Goal: Obtain resource: Obtain resource

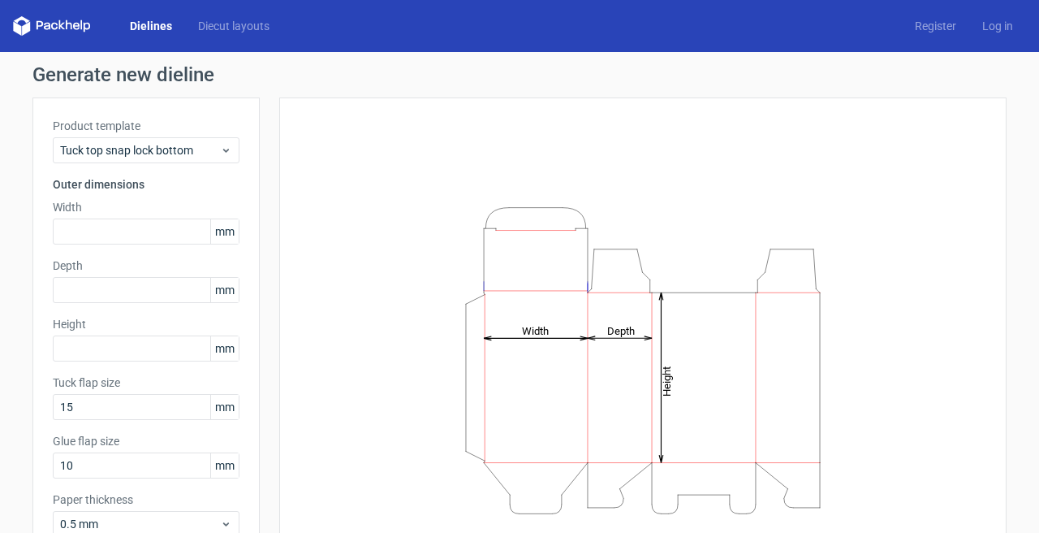
click at [267, 146] on div "Height Depth Width" at bounding box center [633, 359] width 747 height 525
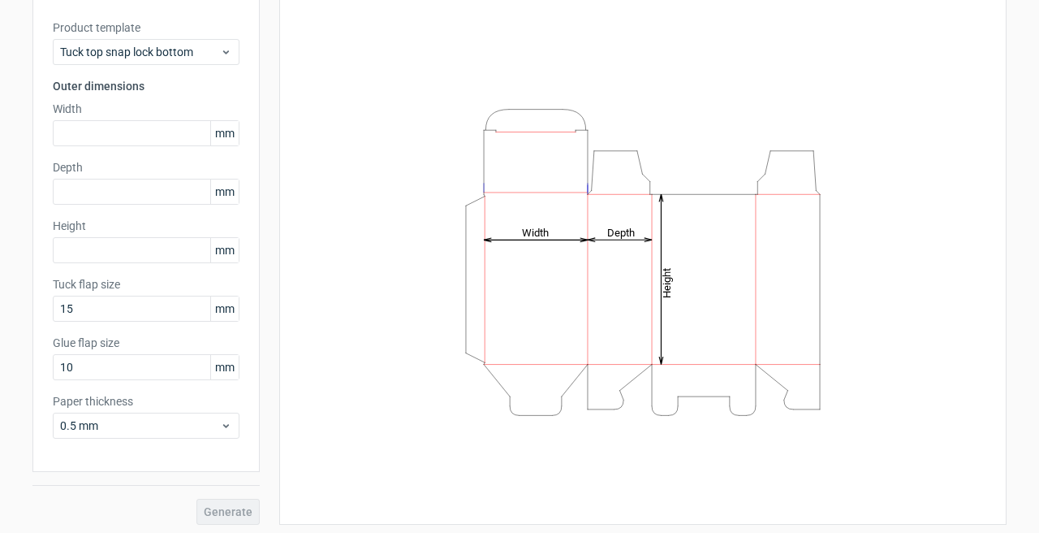
scroll to position [103, 0]
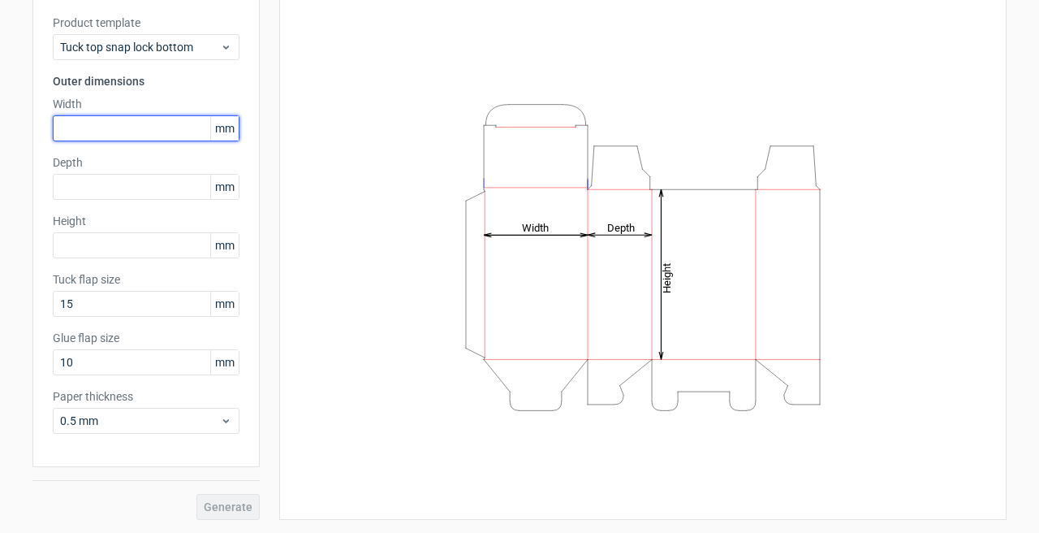
click at [171, 128] on input "text" at bounding box center [146, 128] width 187 height 26
type input "50"
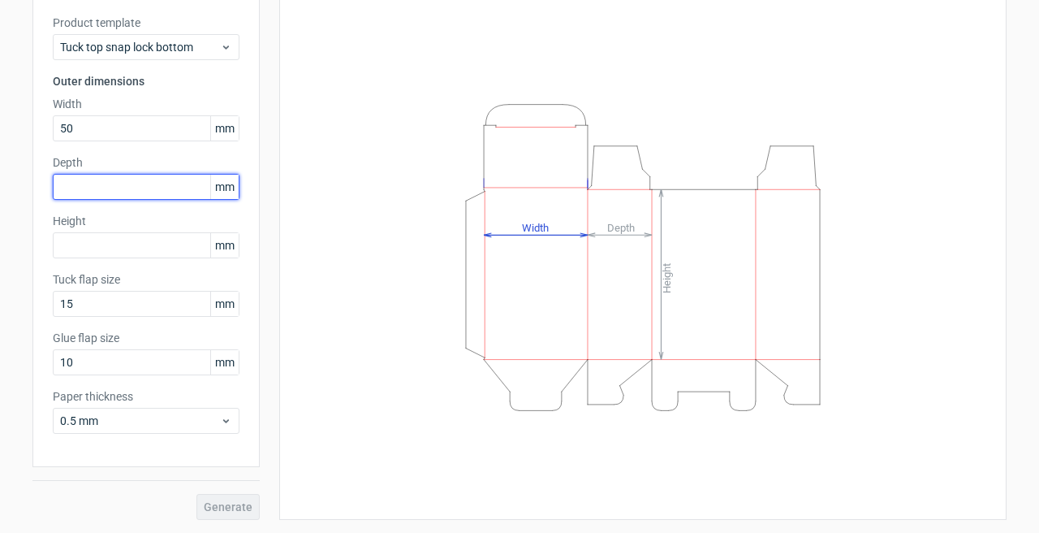
click at [153, 189] on input "text" at bounding box center [146, 187] width 187 height 26
type input "50"
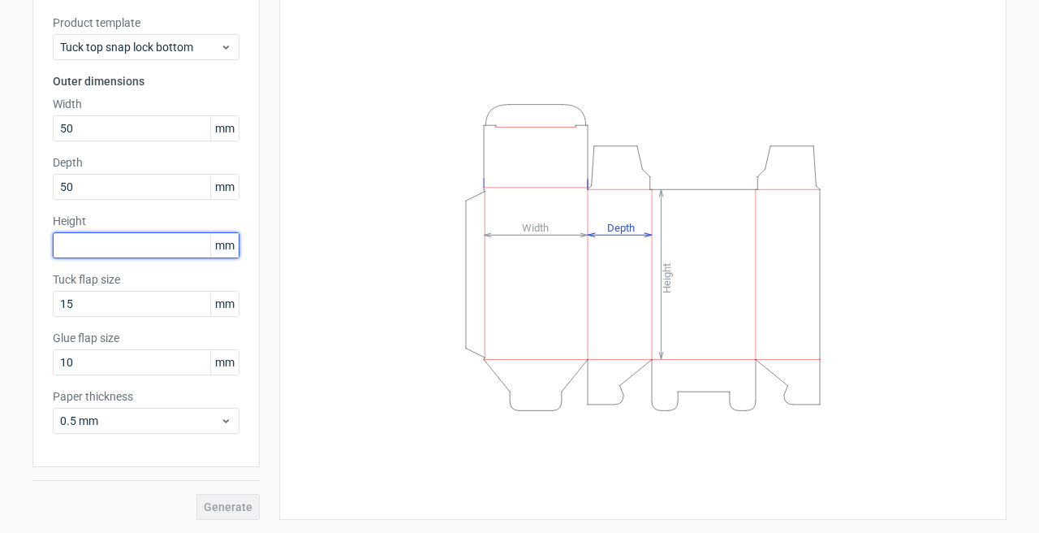
click at [146, 247] on input "text" at bounding box center [146, 245] width 187 height 26
type input "50"
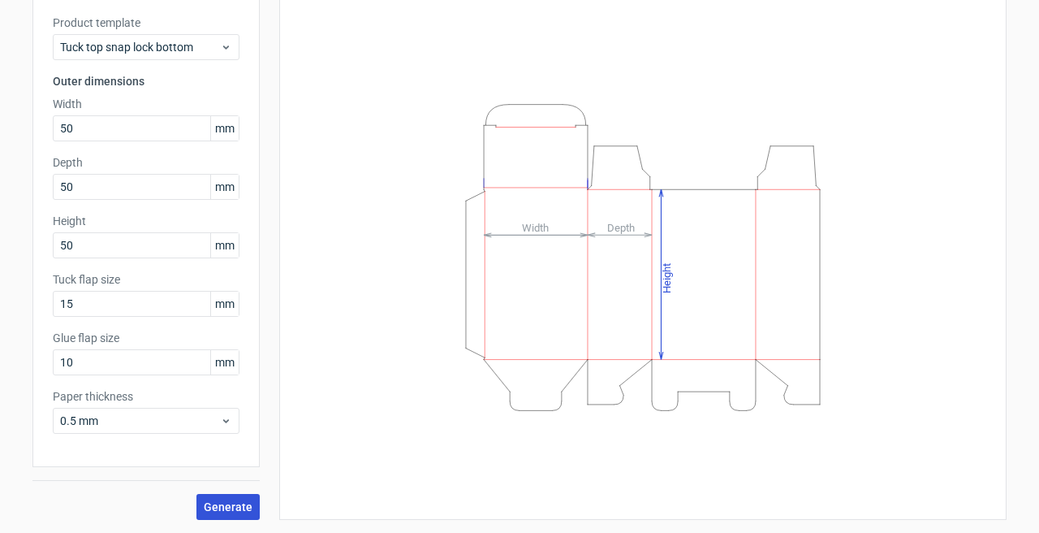
click at [216, 506] on span "Generate" at bounding box center [228, 506] width 49 height 11
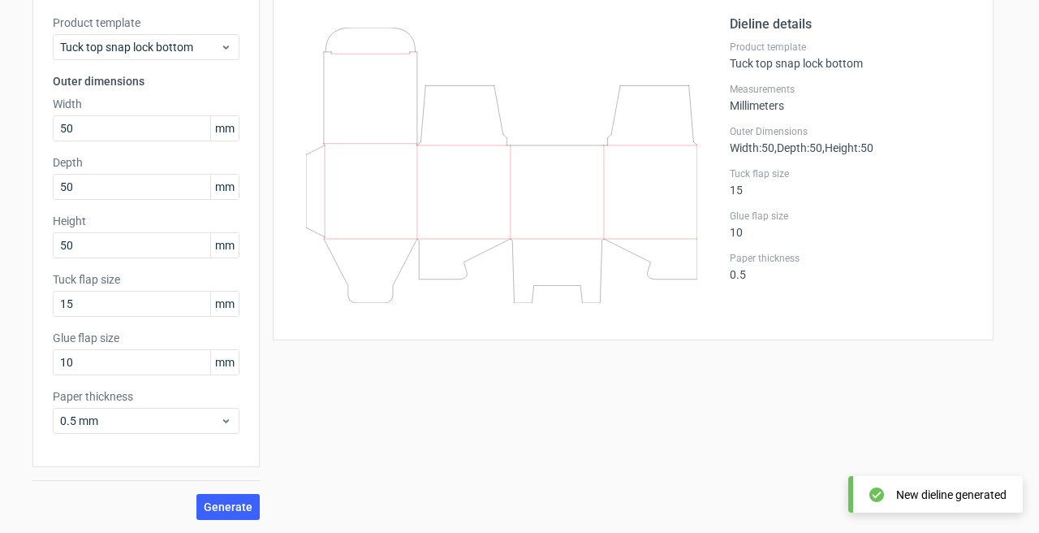
click at [991, 136] on div "Dieline details Product template Tuck top snap lock bottom Measurements Millime…" at bounding box center [633, 167] width 721 height 346
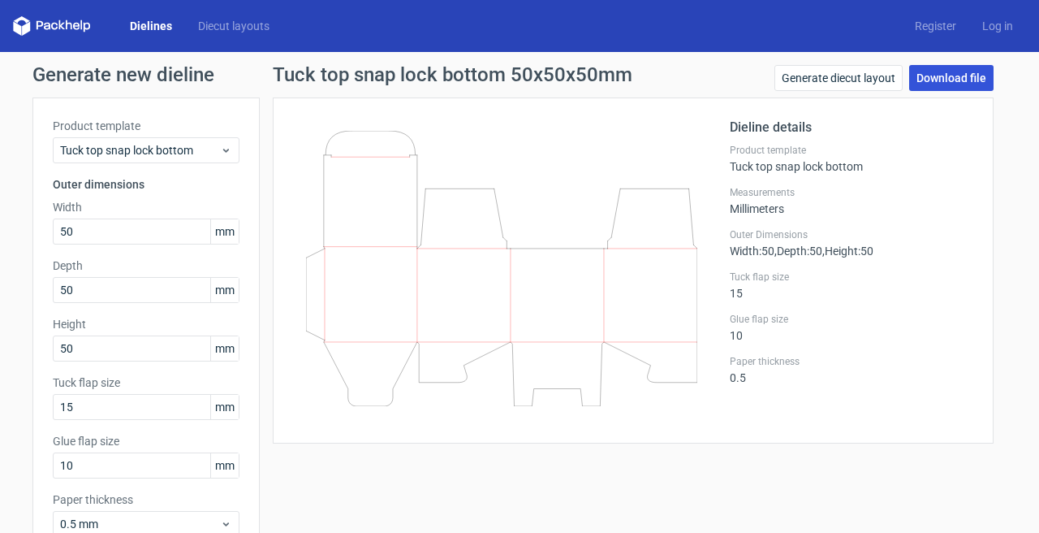
click at [980, 84] on link "Download file" at bounding box center [951, 78] width 84 height 26
click at [1014, 153] on div "Generate new dieline Product template Tuck top snap lock bottom Outer dimension…" at bounding box center [519, 344] width 1039 height 584
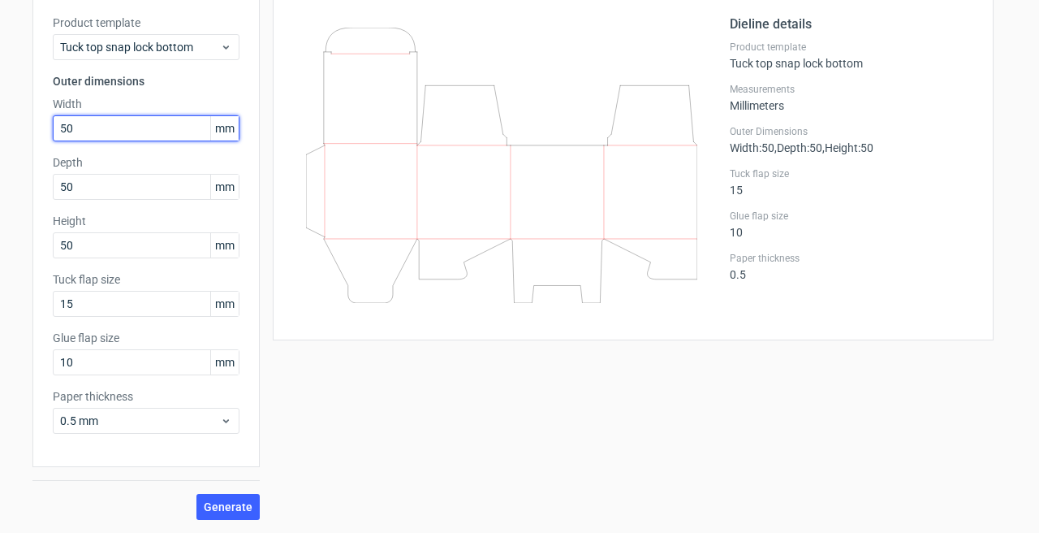
click at [132, 137] on input "50" at bounding box center [146, 128] width 187 height 26
click at [115, 133] on input "50" at bounding box center [146, 128] width 187 height 26
type input "5"
type input "200"
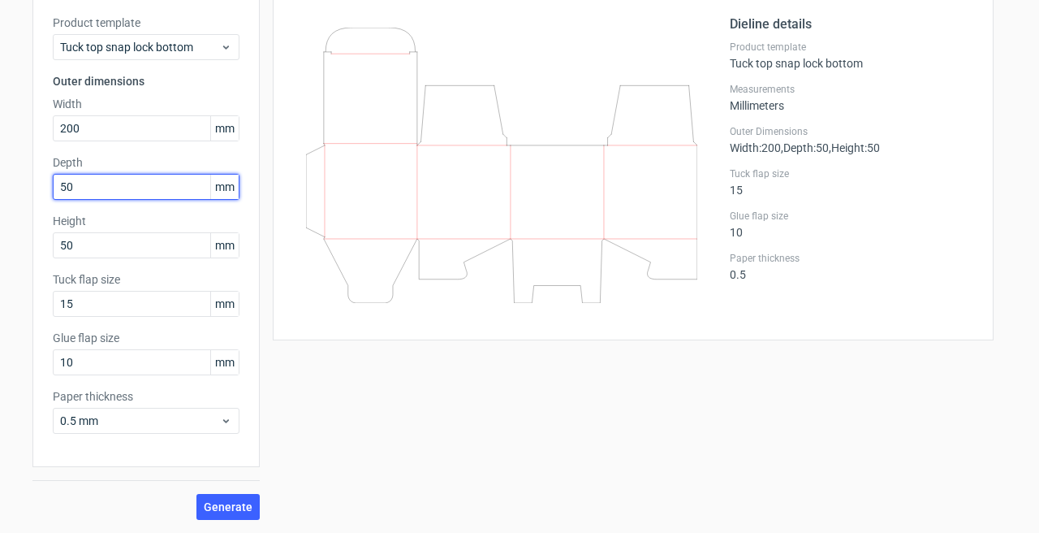
click at [168, 186] on input "50" at bounding box center [146, 187] width 187 height 26
type input "5"
type input "2"
type input "200"
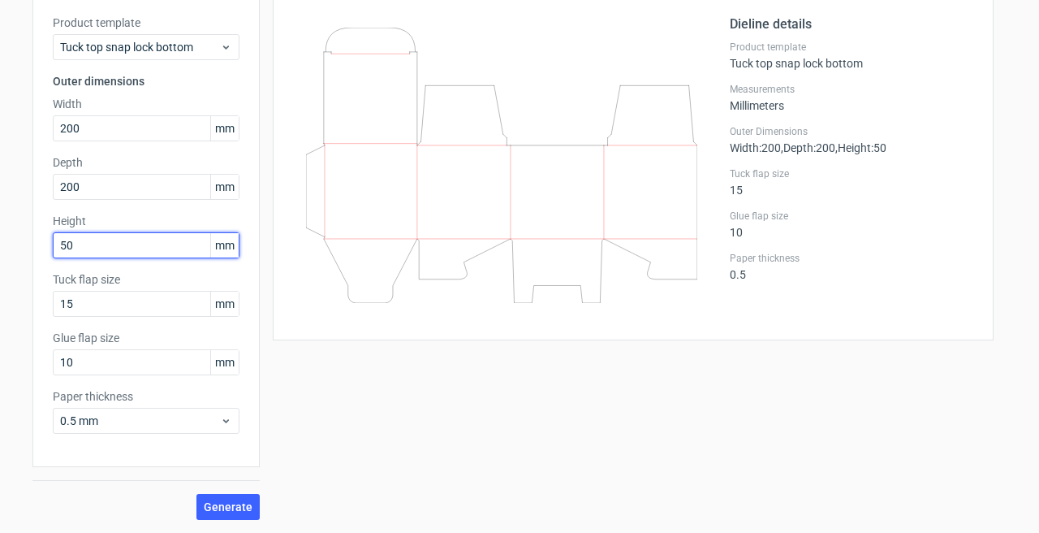
click at [149, 252] on input "50" at bounding box center [146, 245] width 187 height 26
type input "5"
type input "200"
click at [282, 382] on div "Tuck top snap lock bottom 200x200x200mm Generate diecut layout Download file Di…" at bounding box center [633, 241] width 747 height 558
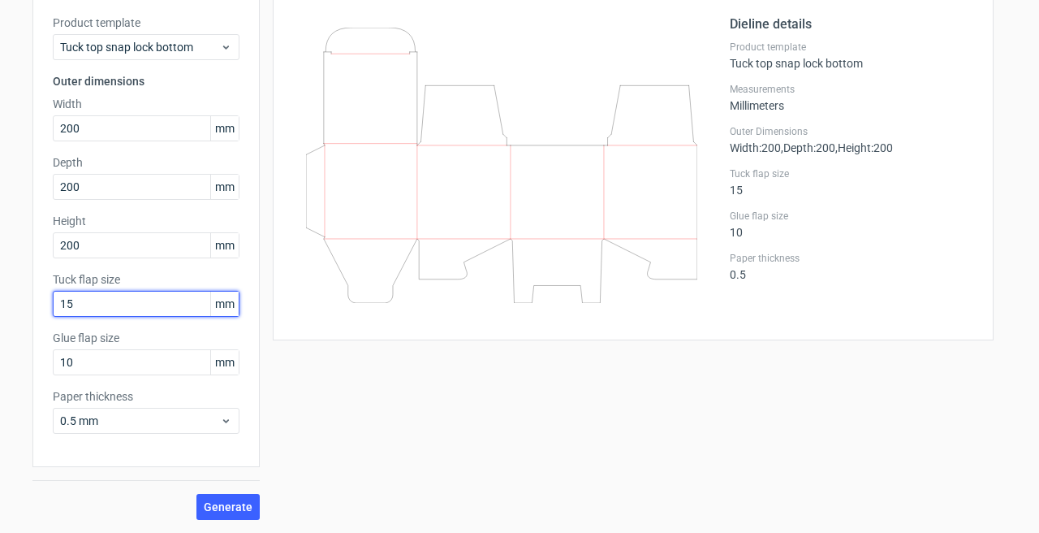
click at [117, 299] on input "15" at bounding box center [146, 304] width 187 height 26
type input "1"
type input "50"
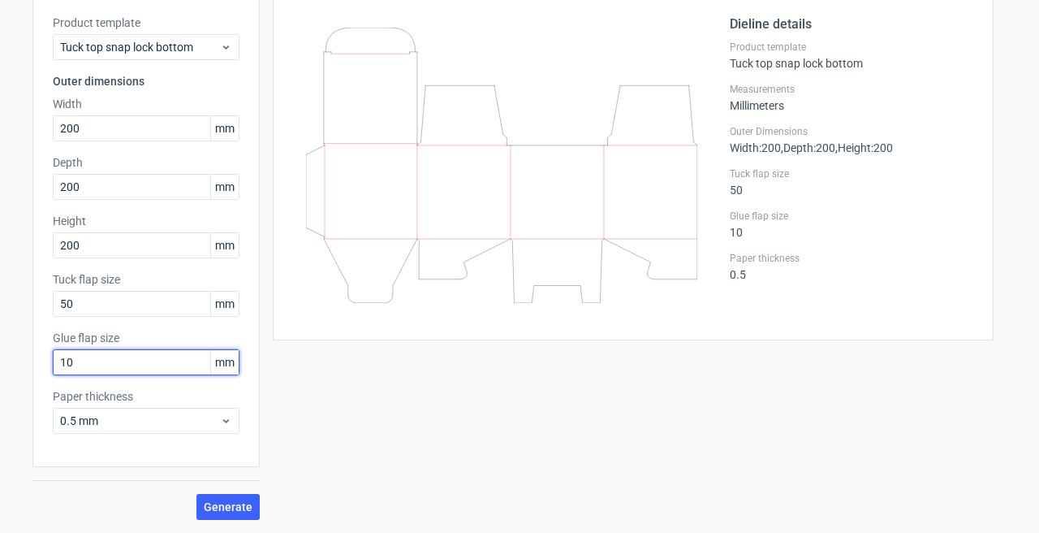
click at [120, 363] on input "10" at bounding box center [146, 362] width 187 height 26
type input "1"
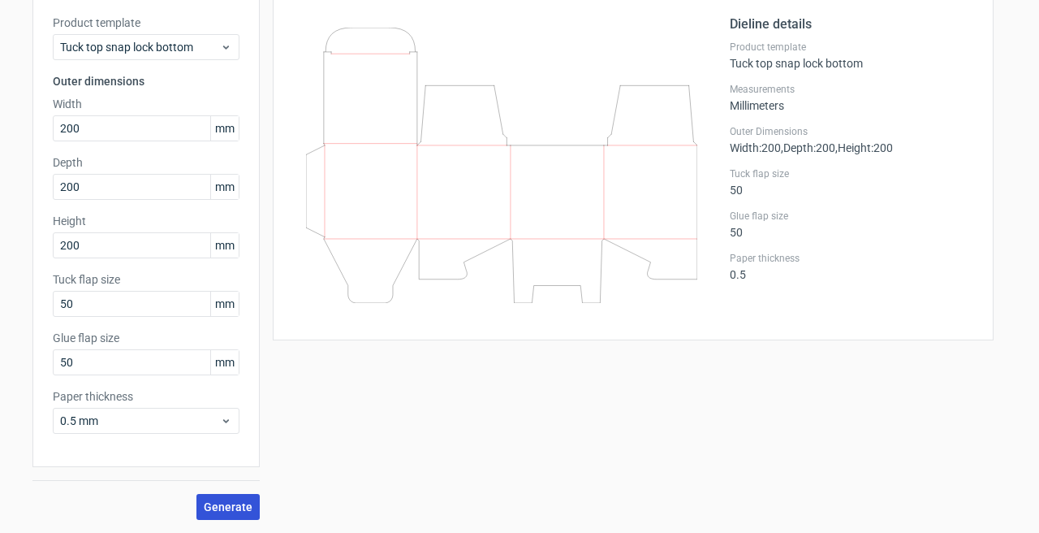
click at [241, 506] on span "Generate" at bounding box center [228, 506] width 49 height 11
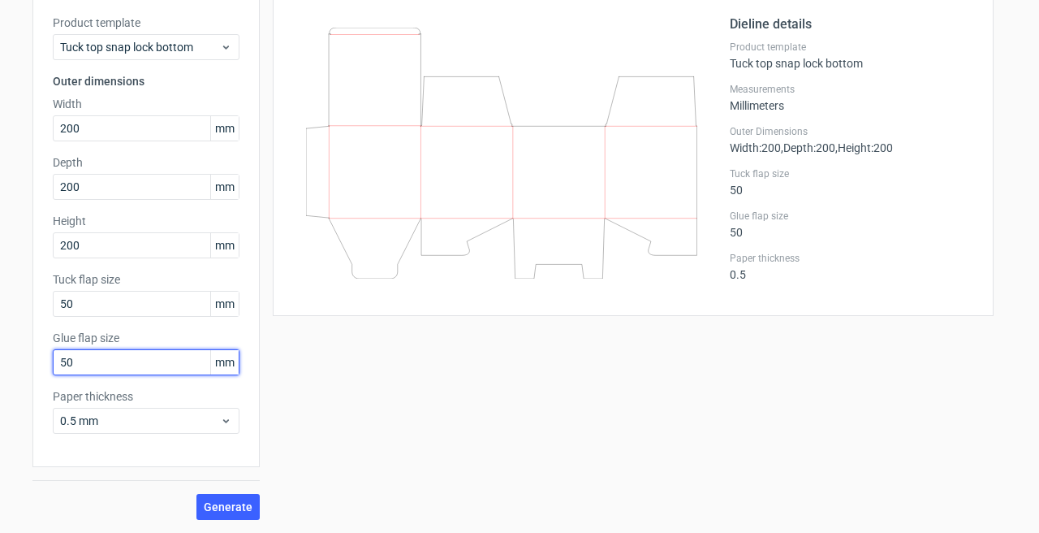
click at [131, 370] on input "50" at bounding box center [146, 362] width 187 height 26
type input "5"
type input "70"
click at [196, 494] on button "Generate" at bounding box center [227, 507] width 63 height 26
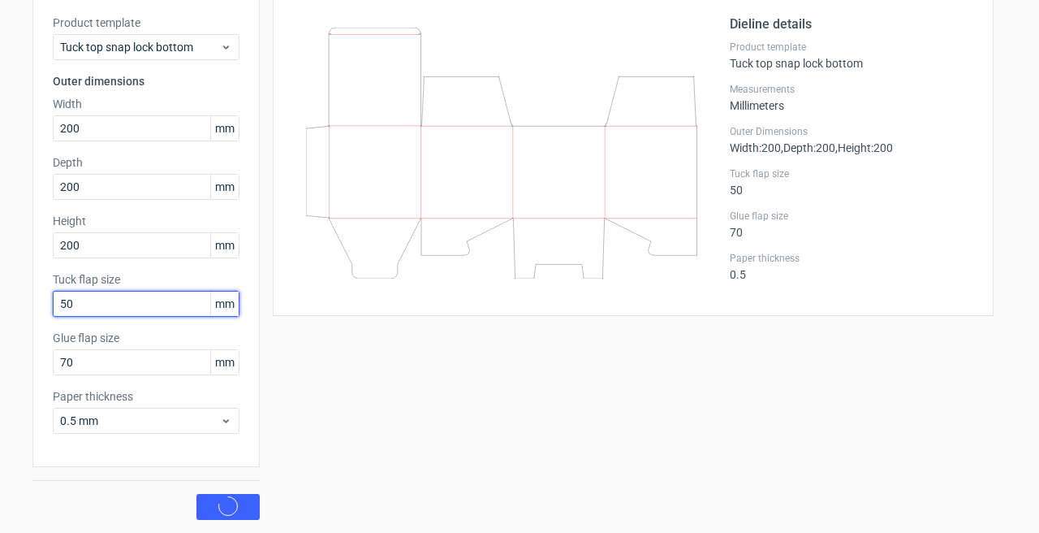
click at [97, 302] on input "50" at bounding box center [146, 304] width 187 height 26
type input "5"
type input "70"
click at [196, 494] on button "Generate" at bounding box center [227, 507] width 63 height 26
click at [330, 365] on div "Tuck top snap lock bottom 200x200x200mm Generate diecut layout Download file Di…" at bounding box center [633, 241] width 747 height 558
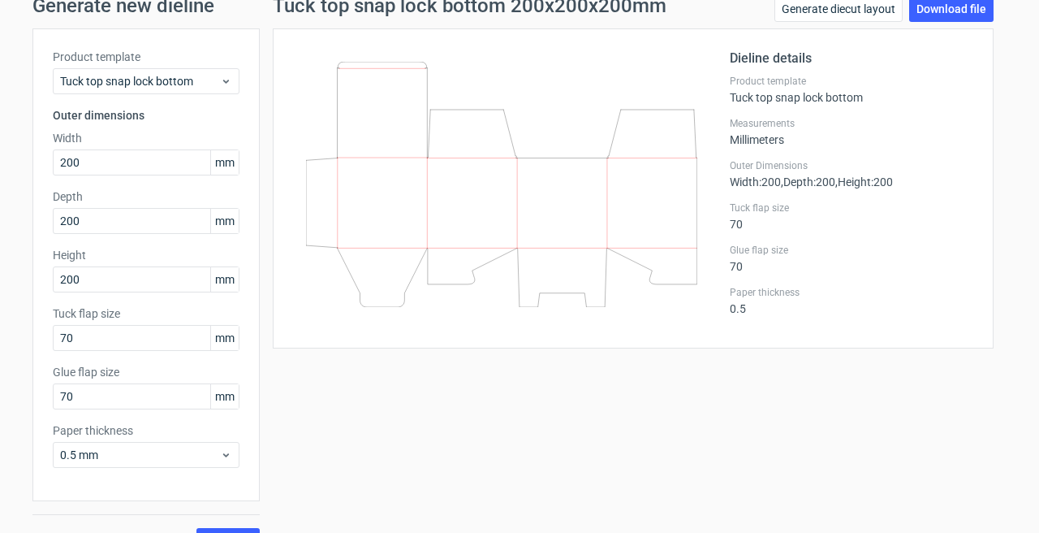
scroll to position [59, 0]
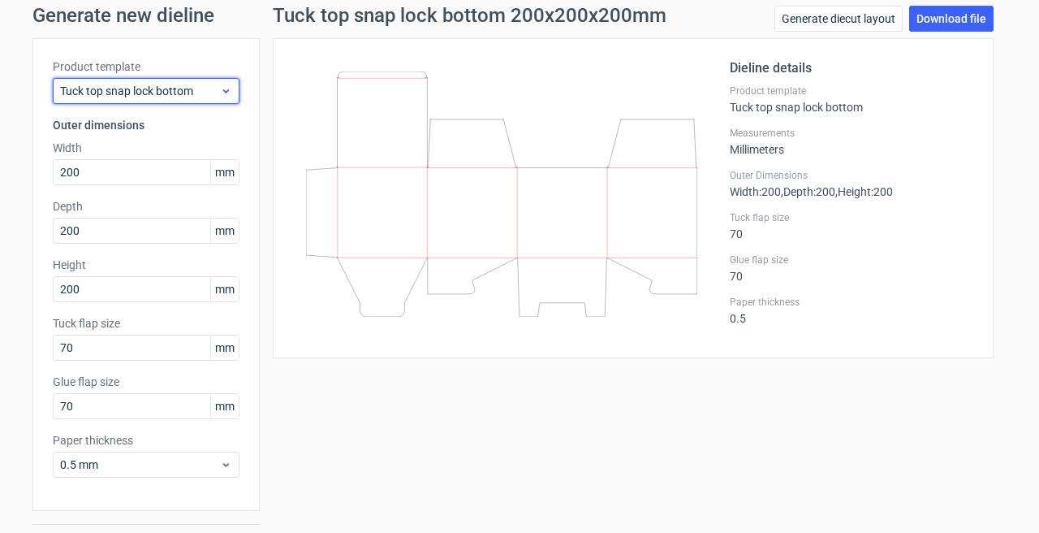
click at [226, 98] on div "Tuck top snap lock bottom" at bounding box center [146, 91] width 187 height 26
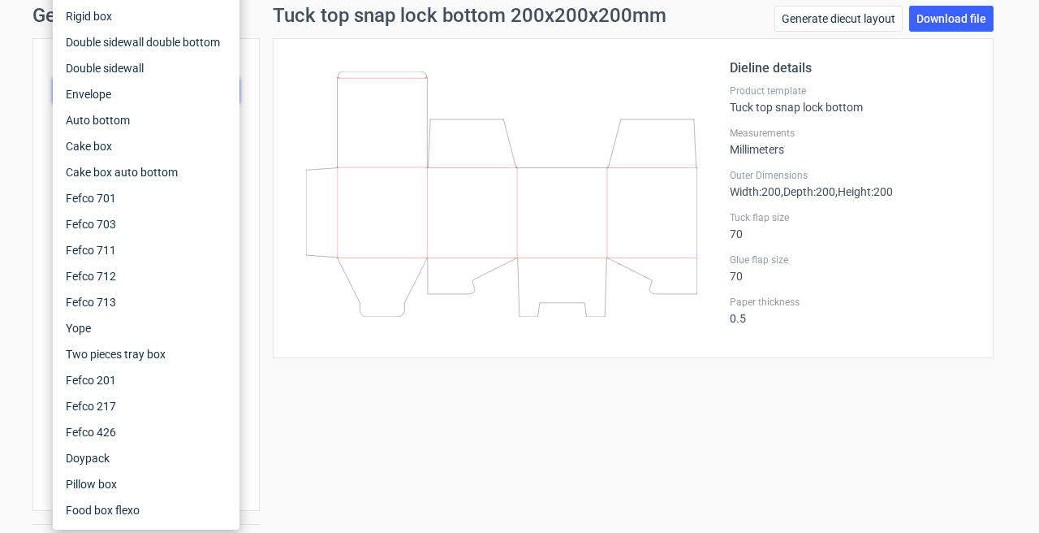
click at [472, 420] on div "Tuck top snap lock bottom 200x200x200mm Generate diecut layout Download file Di…" at bounding box center [633, 285] width 747 height 558
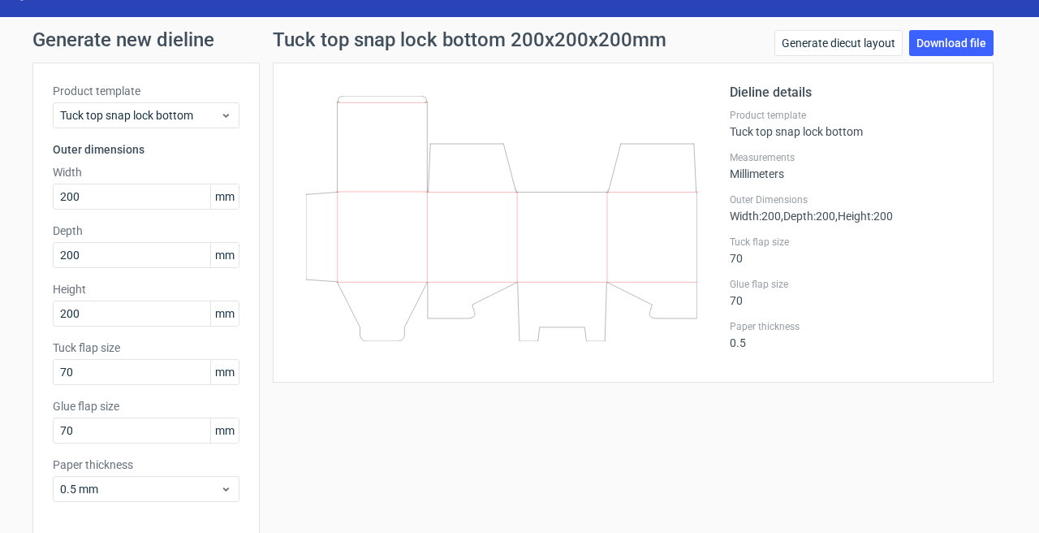
scroll to position [29, 0]
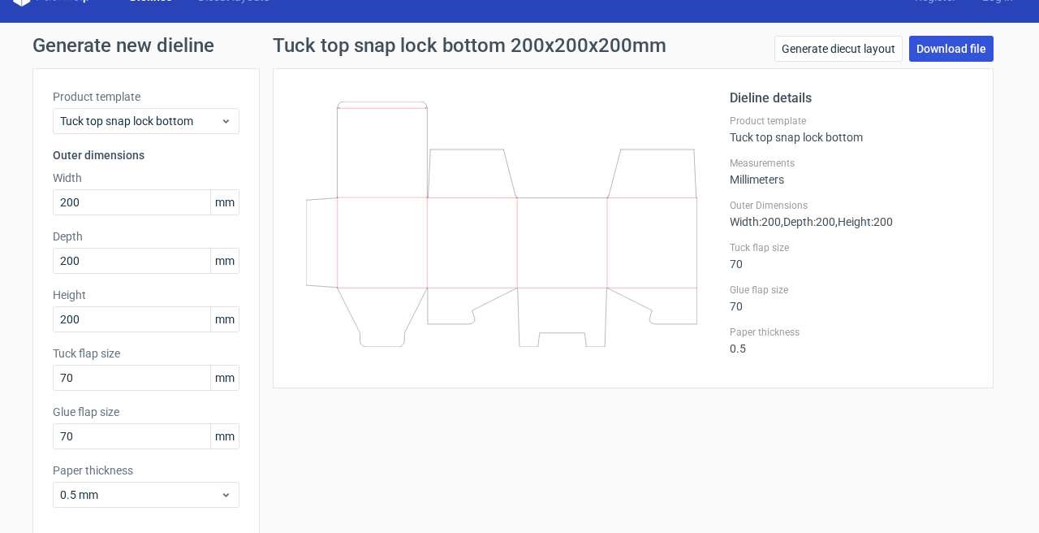
click at [957, 45] on link "Download file" at bounding box center [951, 49] width 84 height 26
click at [1003, 173] on div "Tuck top snap lock bottom 200x200x200mm Generate diecut layout Download file Di…" at bounding box center [633, 315] width 747 height 558
click at [879, 51] on link "Generate diecut layout" at bounding box center [838, 49] width 128 height 26
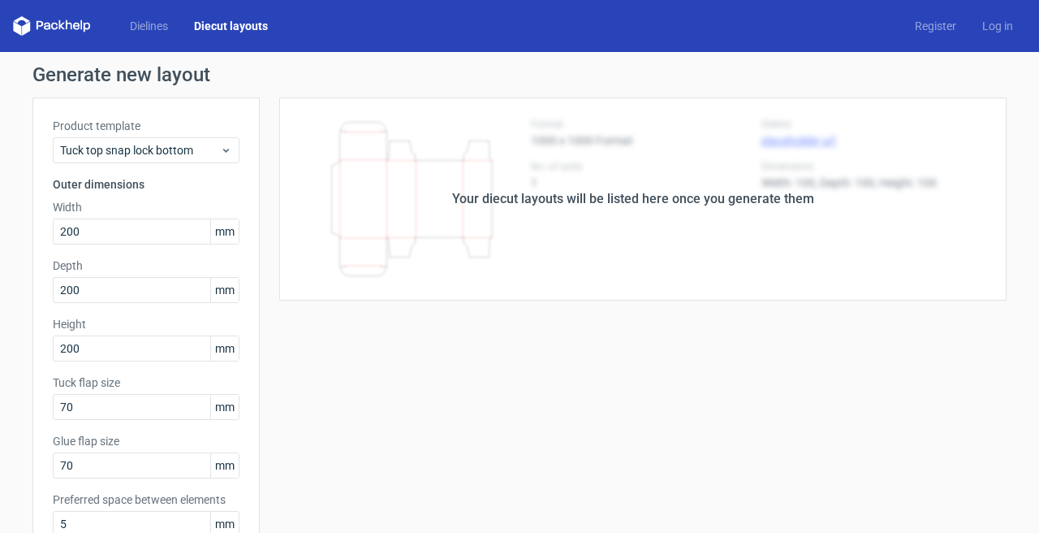
click at [639, 197] on div "Your diecut layouts will be listed here once you generate them" at bounding box center [633, 198] width 362 height 19
click at [645, 324] on div "Your diecut layouts will be listed here once you generate them Height Depth Wid…" at bounding box center [633, 537] width 747 height 881
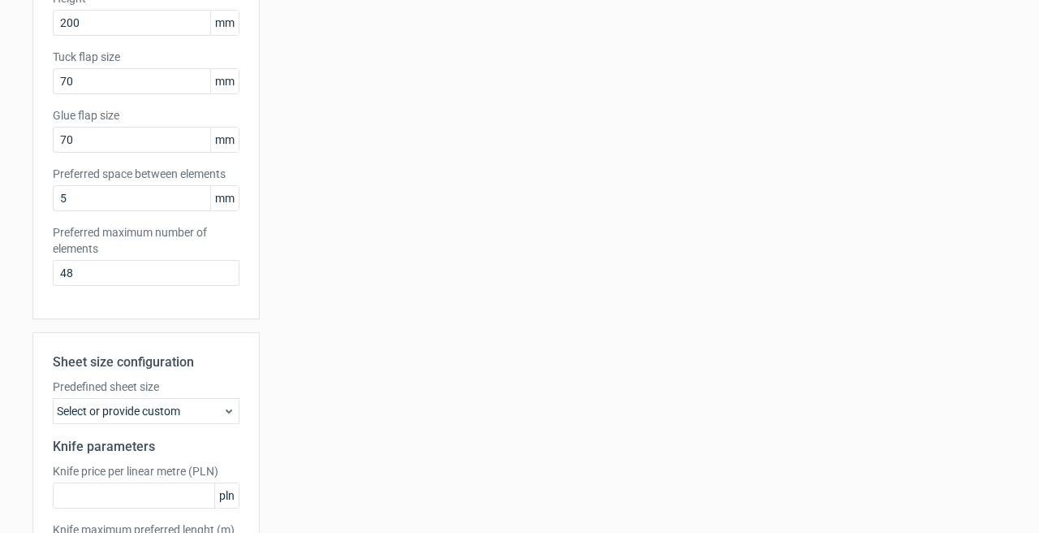
scroll to position [459, 0]
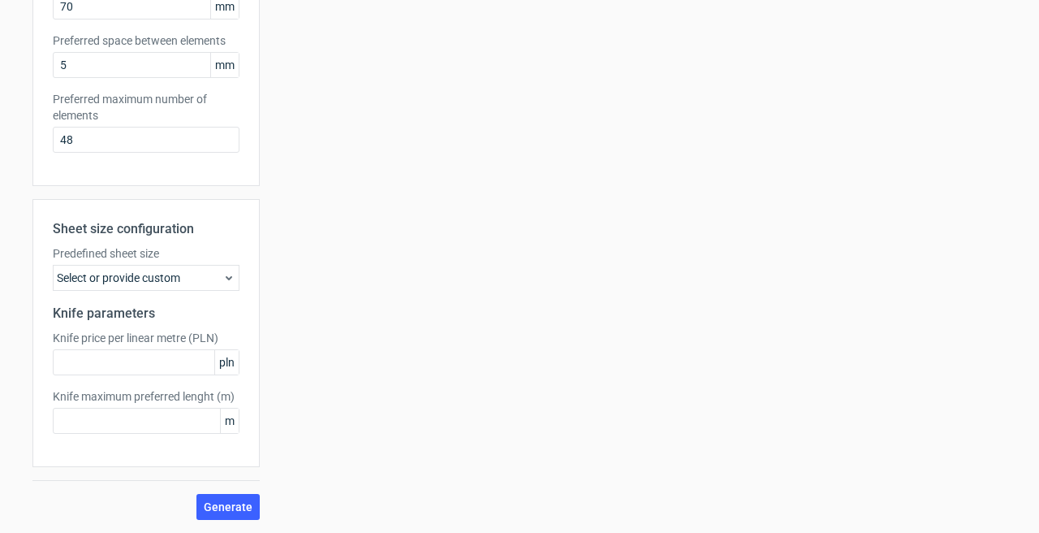
click at [230, 271] on icon at bounding box center [228, 277] width 13 height 13
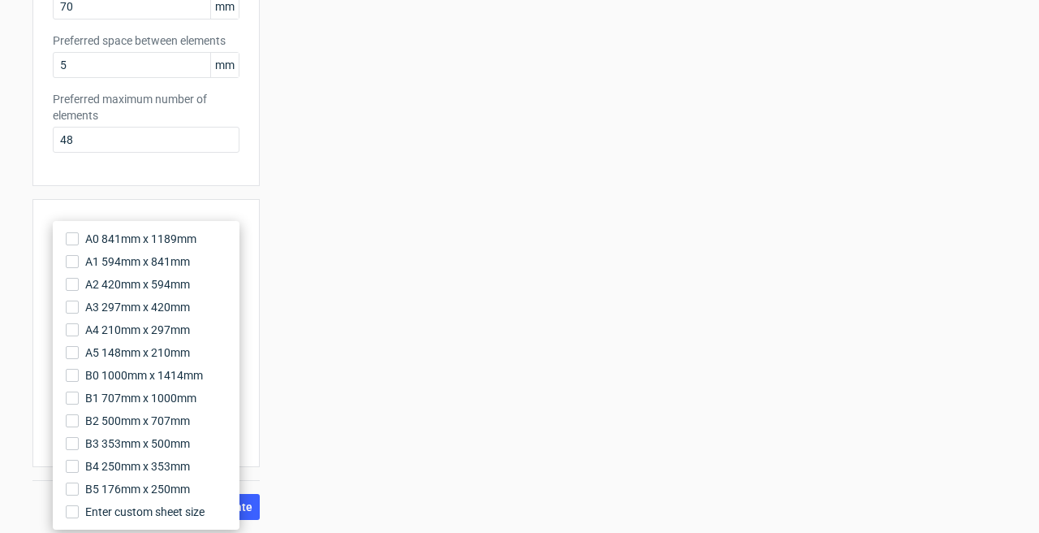
click at [371, 295] on div "Your diecut layouts will be listed here once you generate them Height Depth Wid…" at bounding box center [633, 79] width 747 height 881
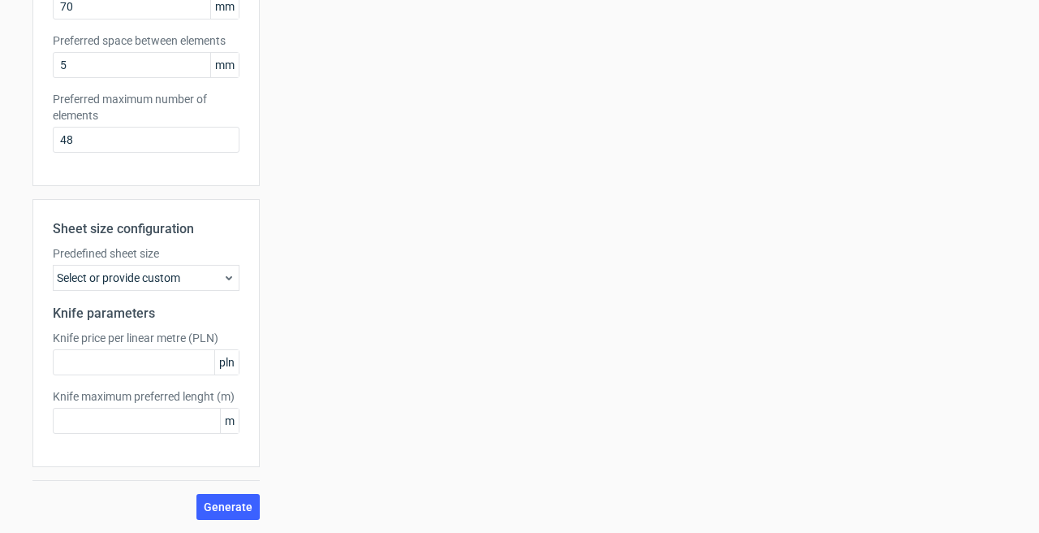
click at [228, 266] on div "Select or provide custom" at bounding box center [146, 278] width 187 height 26
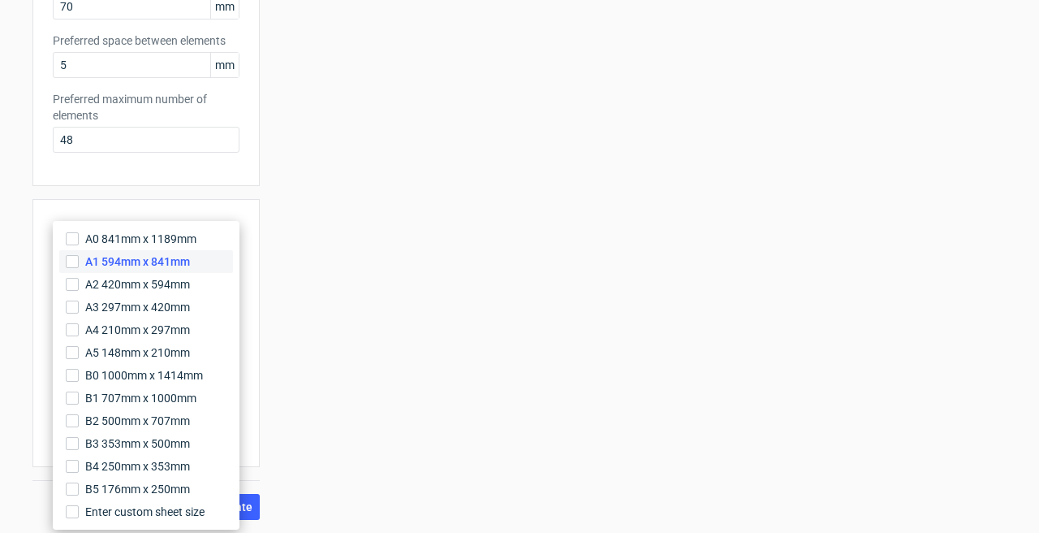
click at [209, 265] on label "A1 594mm x 841mm" at bounding box center [146, 261] width 174 height 23
click at [79, 265] on input "A1 594mm x 841mm" at bounding box center [72, 261] width 13 height 13
click at [317, 300] on div "Your diecut layouts will be listed here once you generate them Height Depth Wid…" at bounding box center [633, 79] width 747 height 881
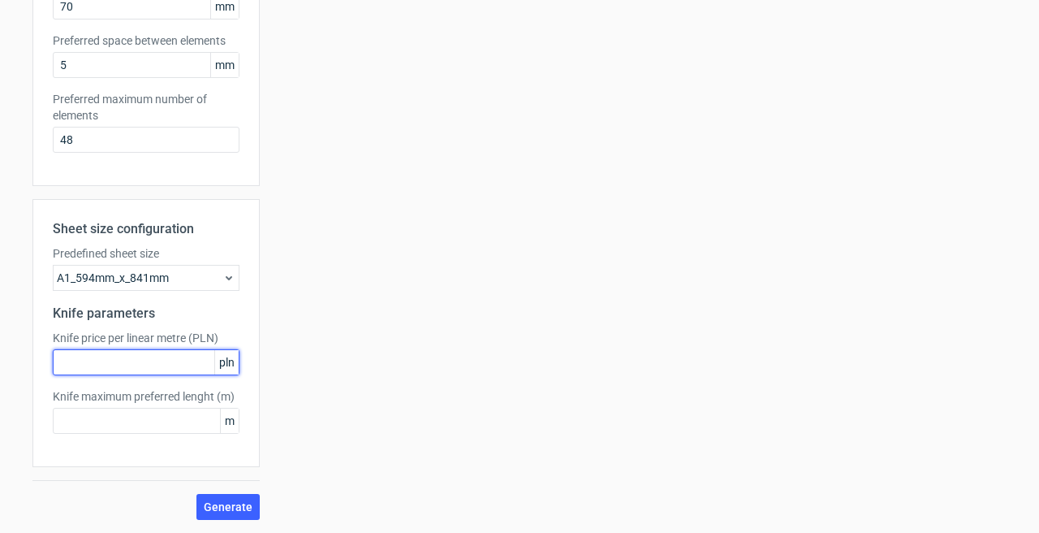
click at [189, 363] on input "text" at bounding box center [146, 362] width 187 height 26
type input "20"
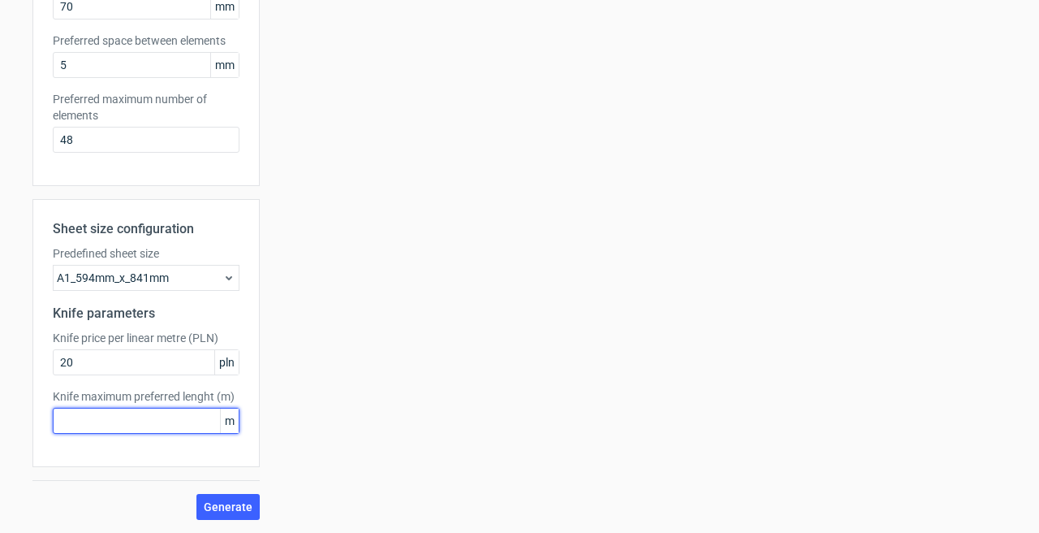
click at [190, 408] on input "text" at bounding box center [146, 421] width 187 height 26
type input "20"
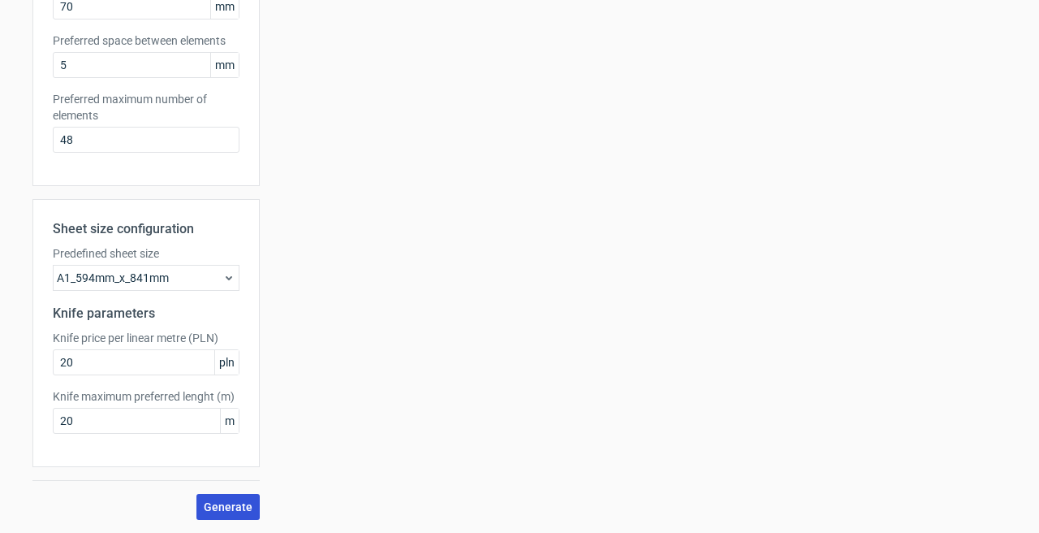
click at [239, 498] on button "Generate" at bounding box center [227, 507] width 63 height 26
click at [247, 506] on span "Generate" at bounding box center [228, 506] width 49 height 11
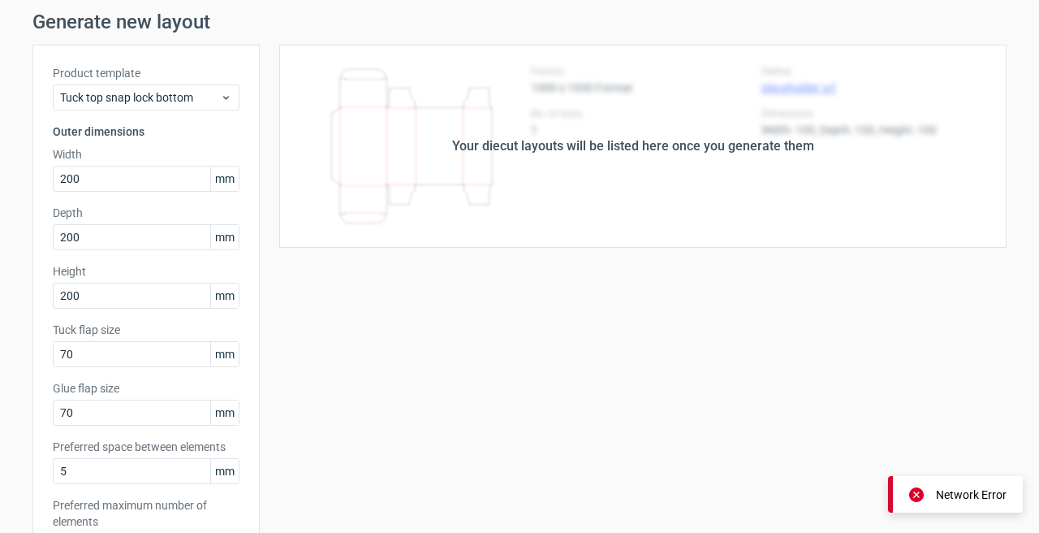
scroll to position [0, 0]
